Goal: Go to known website: Access a specific website the user already knows

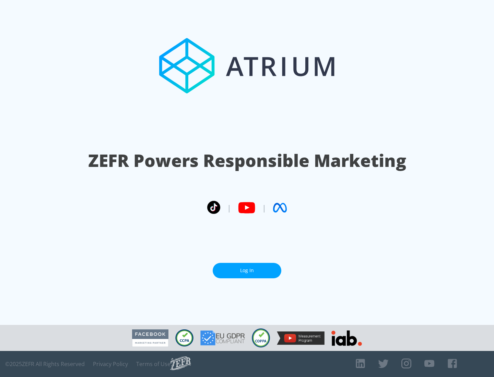
click at [247, 271] on link "Log In" at bounding box center [247, 270] width 69 height 15
